Goal: Transaction & Acquisition: Book appointment/travel/reservation

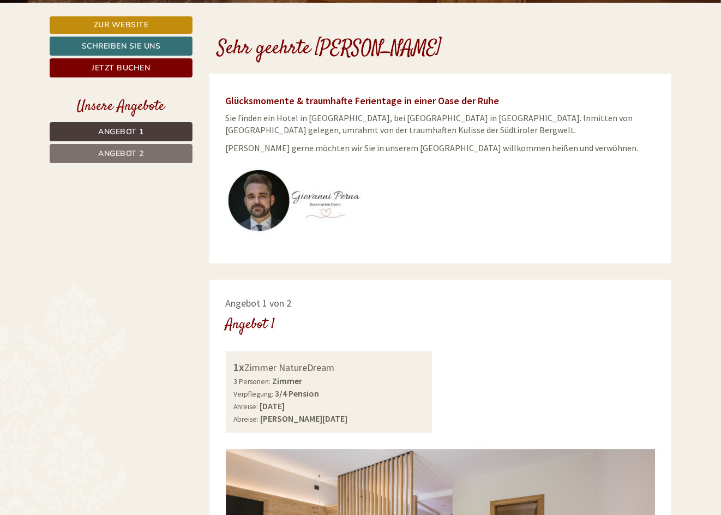
scroll to position [270, 0]
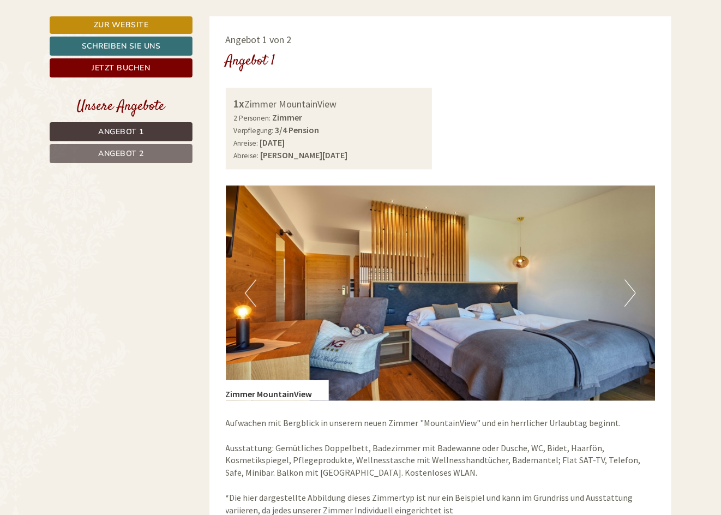
scroll to position [578, 0]
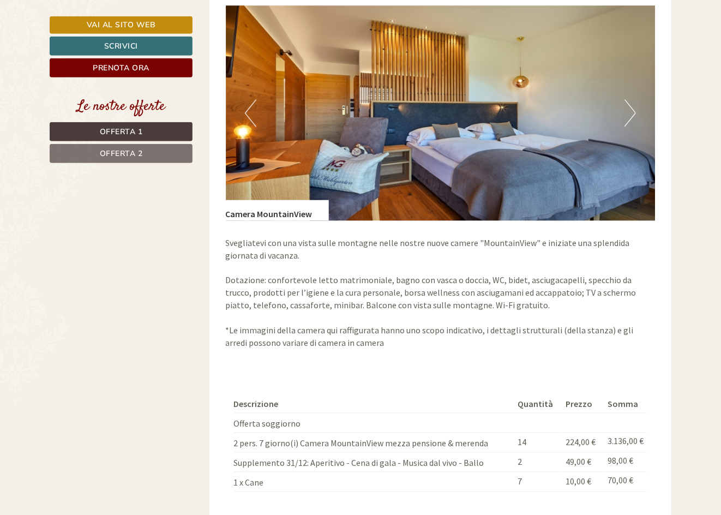
click at [142, 153] on span "Offerta 2" at bounding box center [121, 153] width 43 height 10
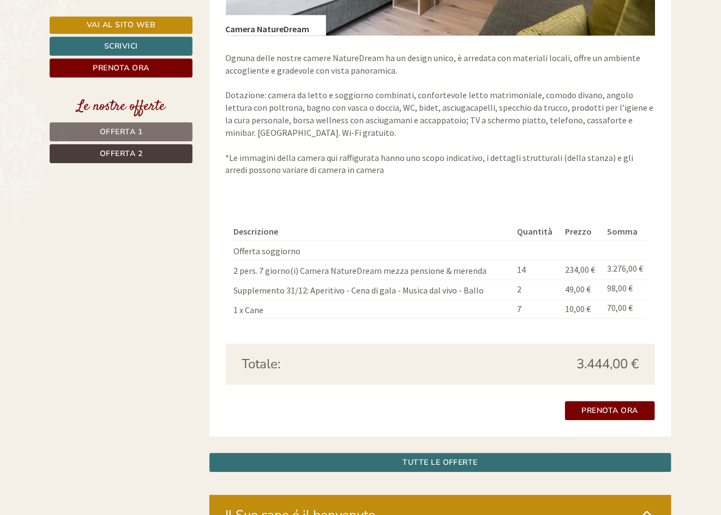
scroll to position [1047, 0]
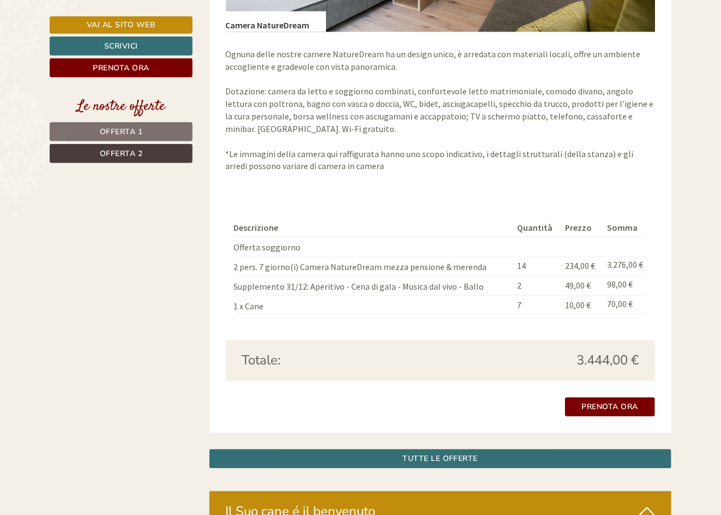
click at [141, 132] on span "Offerta 1" at bounding box center [121, 131] width 43 height 10
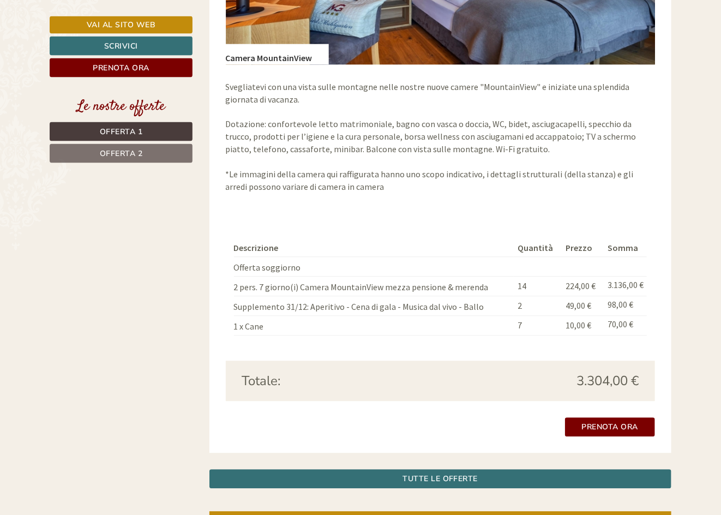
scroll to position [1102, 0]
